Goal: Transaction & Acquisition: Purchase product/service

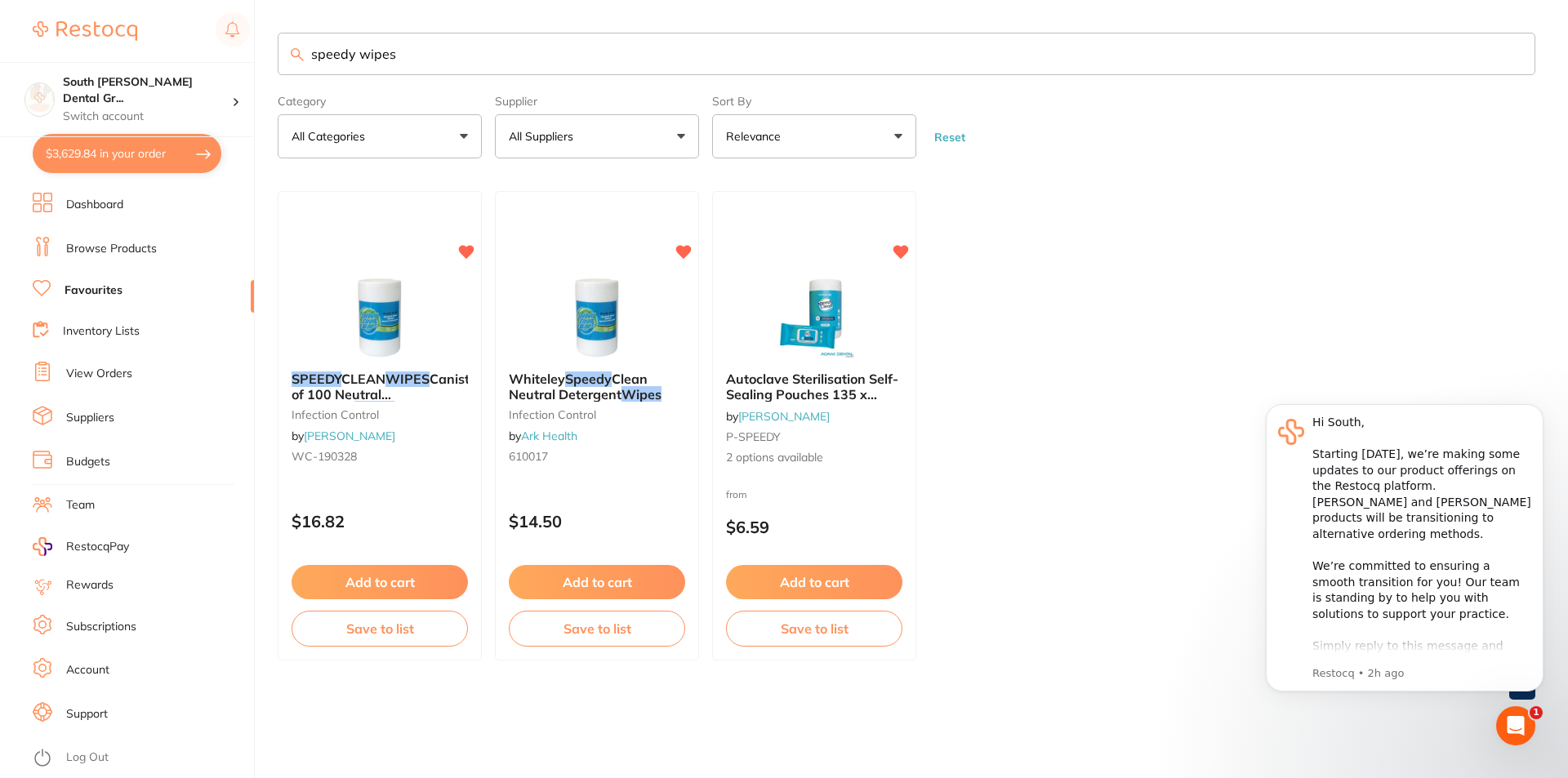
click at [143, 157] on button "$3,629.84 in your order" at bounding box center [127, 153] width 189 height 39
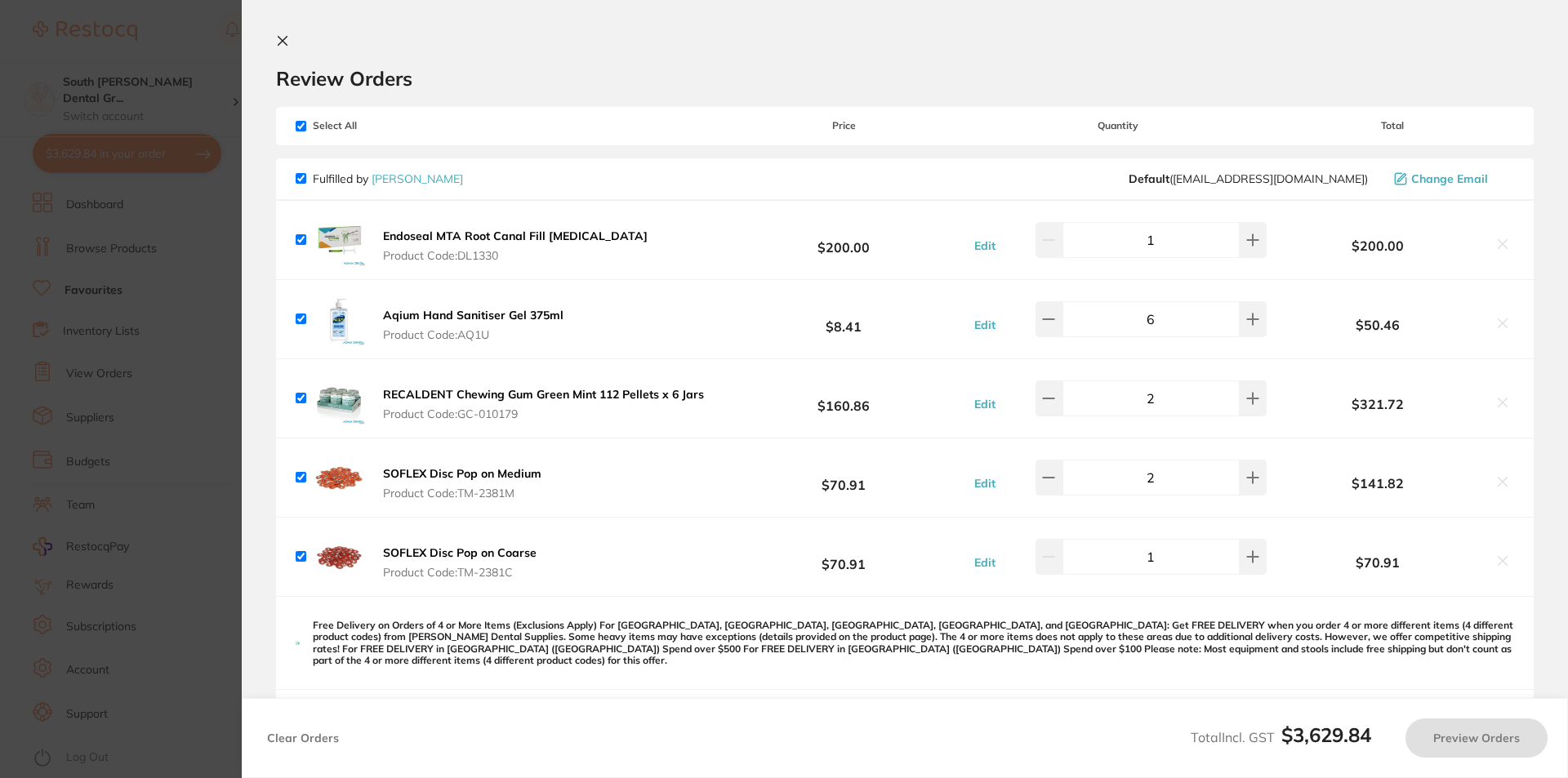
checkbox input "true"
click at [280, 41] on icon at bounding box center [283, 41] width 13 height 13
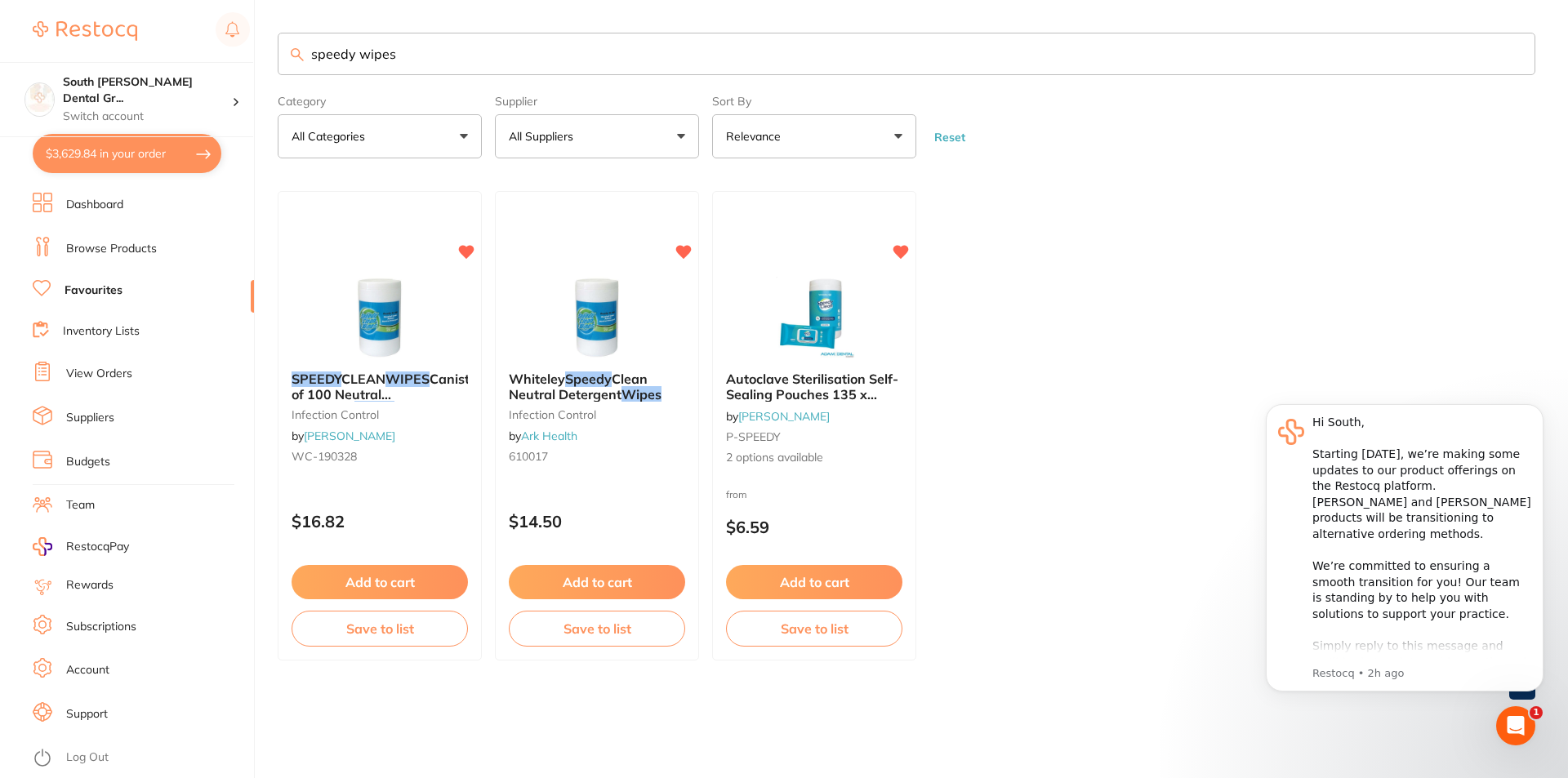
click at [534, 57] on input "speedy wipes" at bounding box center [907, 54] width 1257 height 42
type input "s"
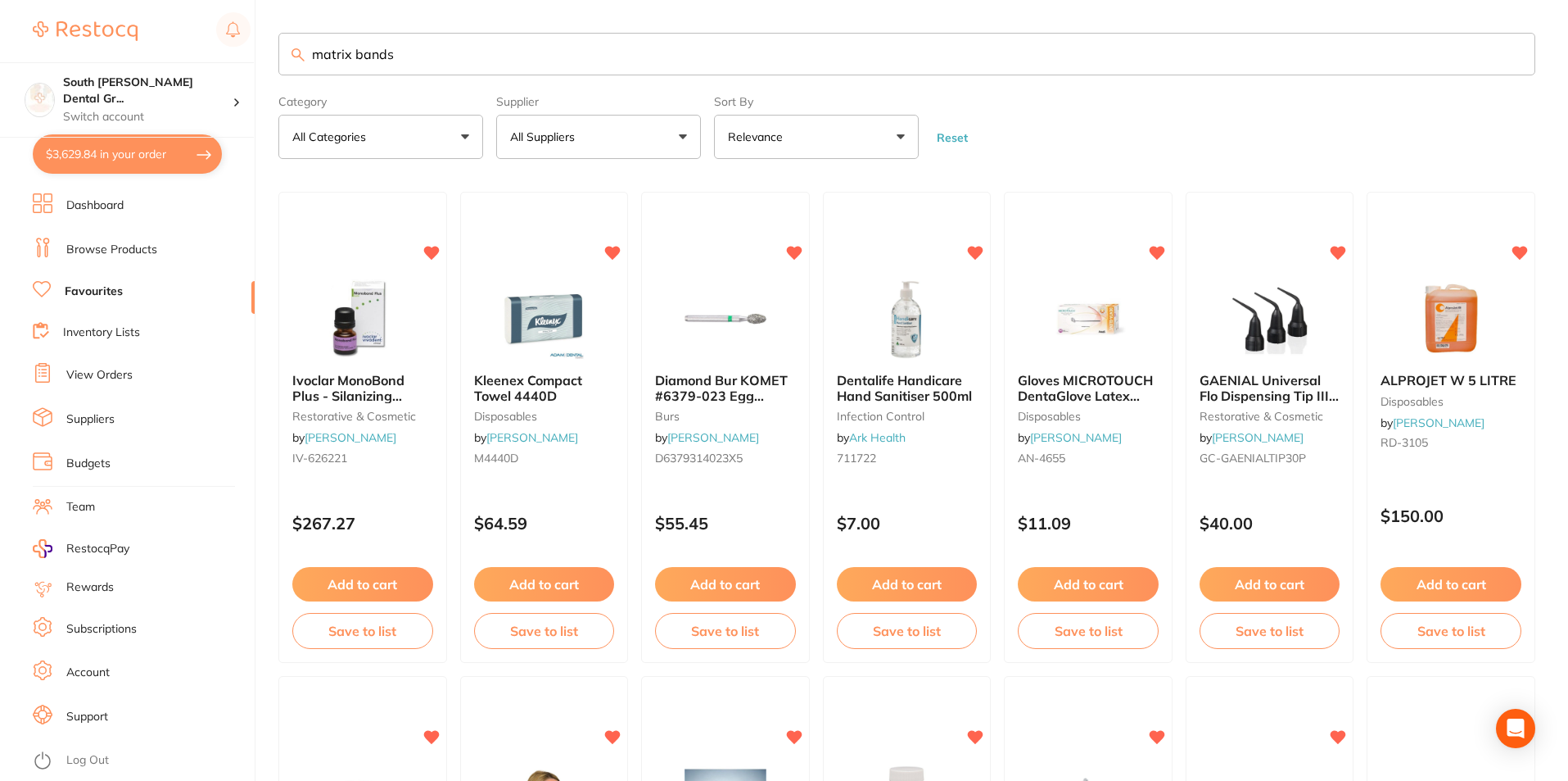
type input "matrix bands"
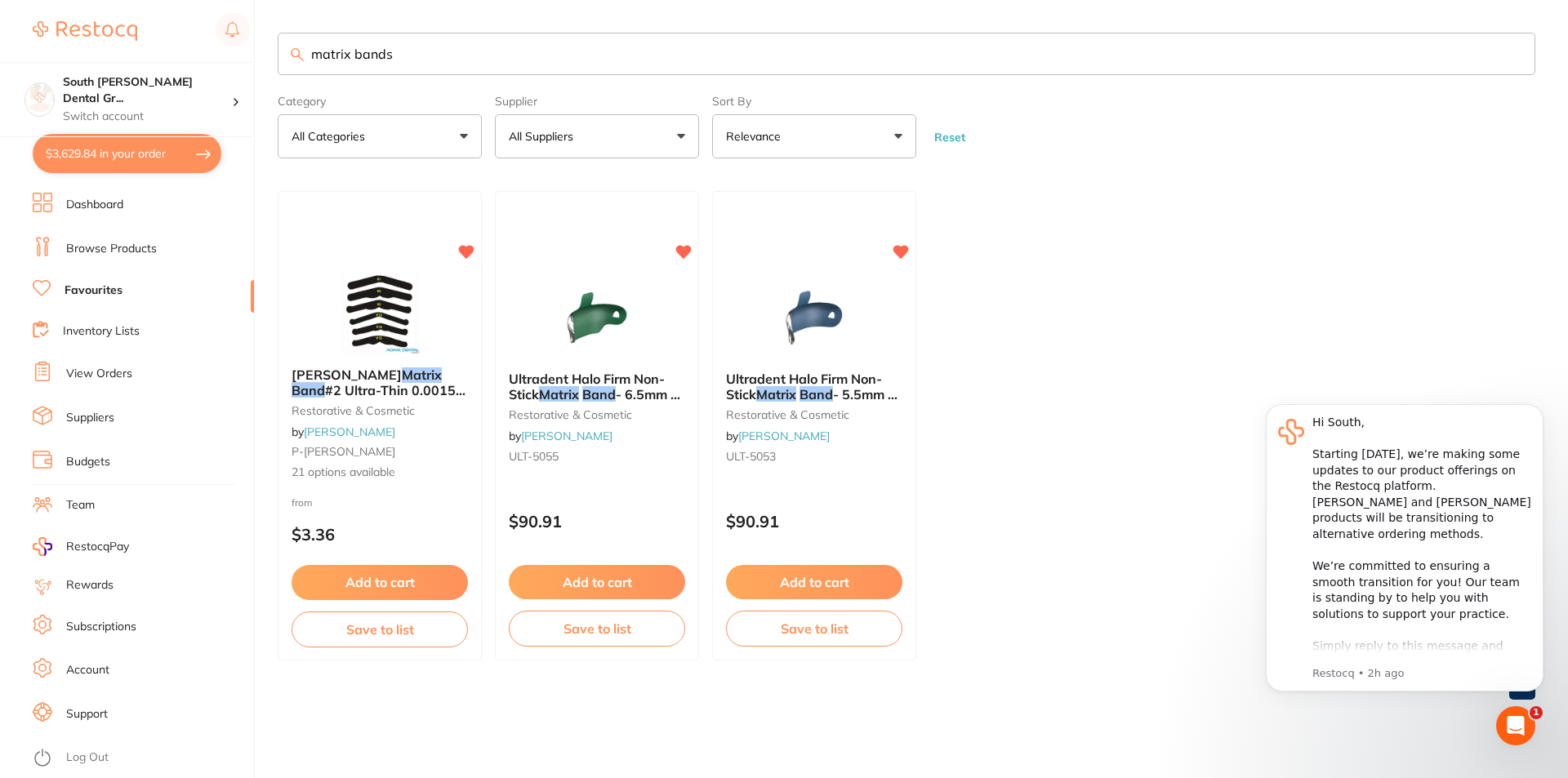
drag, startPoint x: 394, startPoint y: 50, endPoint x: 332, endPoint y: 49, distance: 62.0
click at [346, 50] on input "matrix bands" at bounding box center [907, 54] width 1257 height 42
click at [313, 47] on input "matrix bands" at bounding box center [907, 54] width 1257 height 42
drag, startPoint x: 408, startPoint y: 59, endPoint x: 315, endPoint y: 56, distance: 93.0
click at [315, 56] on input "matrix bands" at bounding box center [907, 54] width 1257 height 42
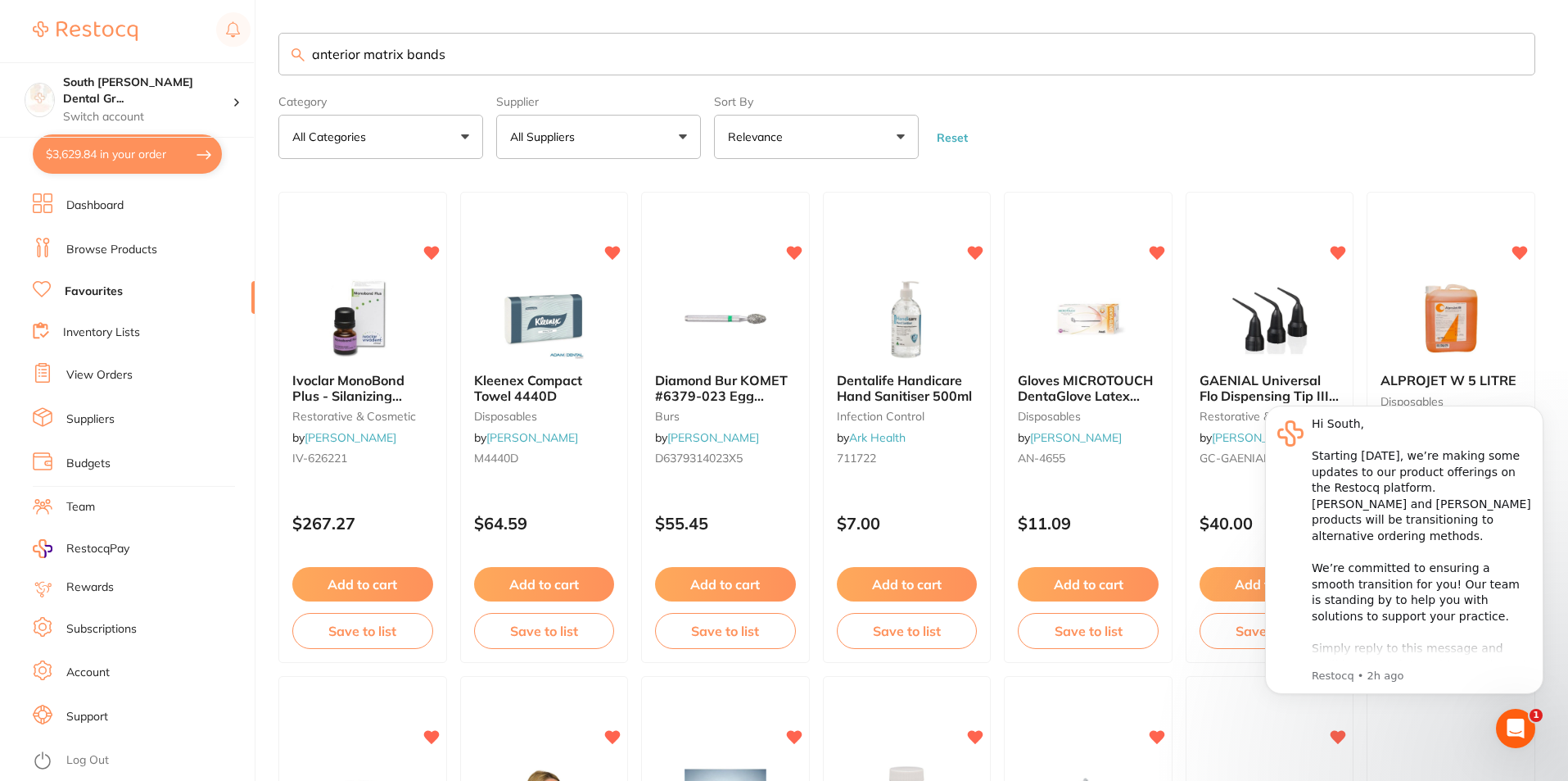
type input "anterior matrix bands"
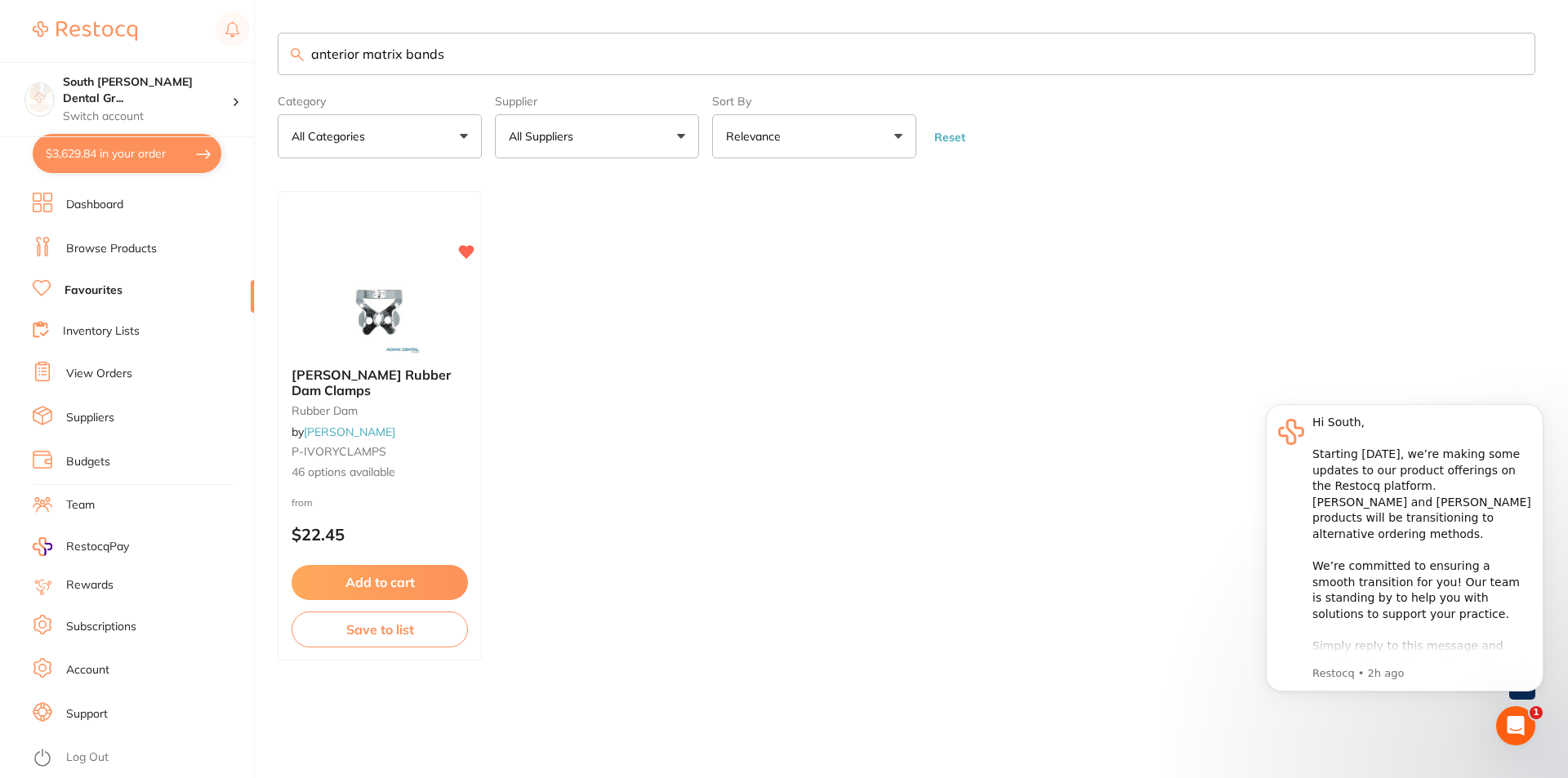
click at [541, 294] on ul "[PERSON_NAME] Rubber Dam Clamps rubber dam by [PERSON_NAME] P-IVORYCLAMPS 46 op…" at bounding box center [907, 425] width 1257 height 469
click at [446, 57] on input "anterior matrix bands" at bounding box center [907, 54] width 1257 height 42
drag, startPoint x: 445, startPoint y: 56, endPoint x: 300, endPoint y: 57, distance: 145.0
click at [300, 57] on div "anterior matrix bands" at bounding box center [907, 54] width 1257 height 42
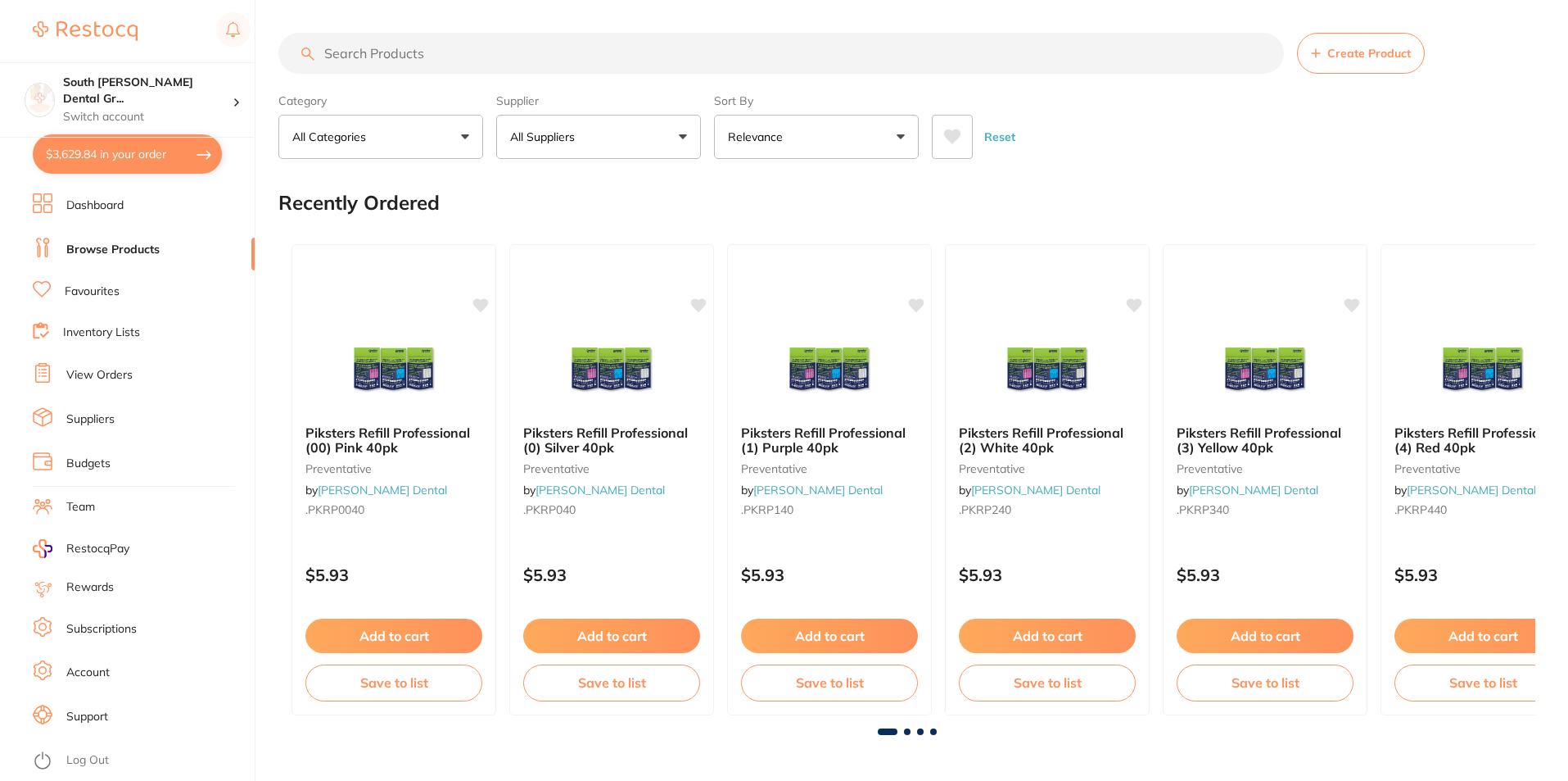
click at [162, 139] on button "$3,629.84 in your order" at bounding box center [127, 154] width 189 height 39
